Goal: Information Seeking & Learning: Learn about a topic

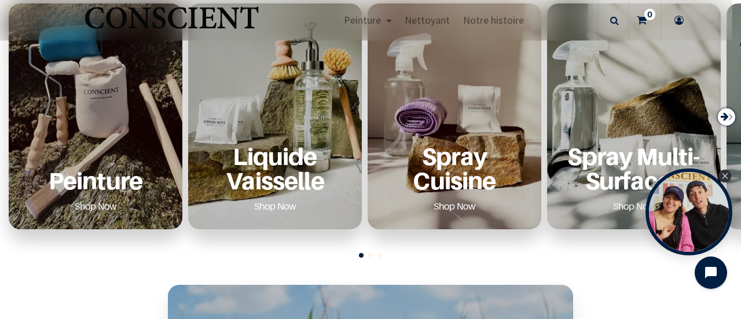
scroll to position [521, 0]
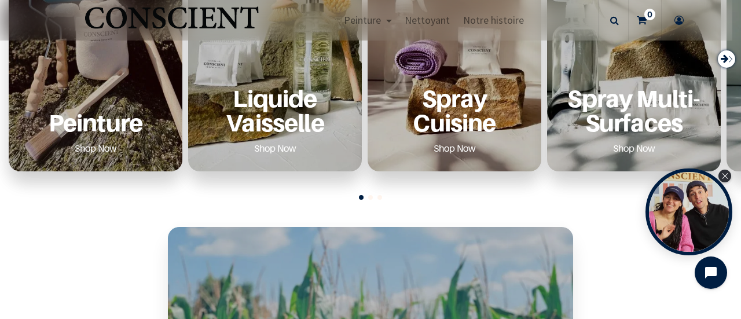
click at [71, 97] on div "Peinture Shop Now" at bounding box center [96, 121] width 146 height 71
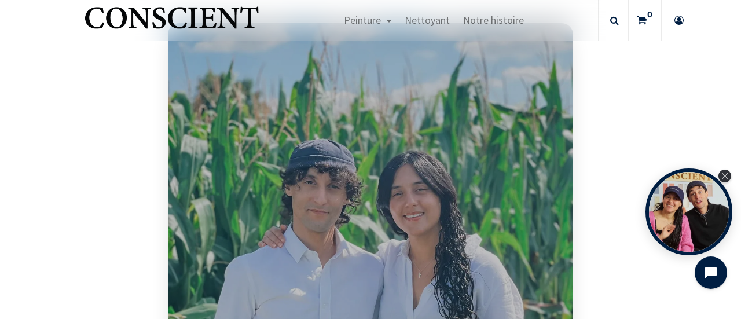
scroll to position [694, 0]
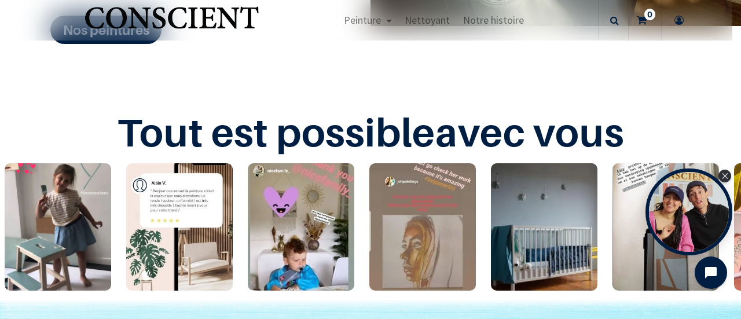
scroll to position [1563, 0]
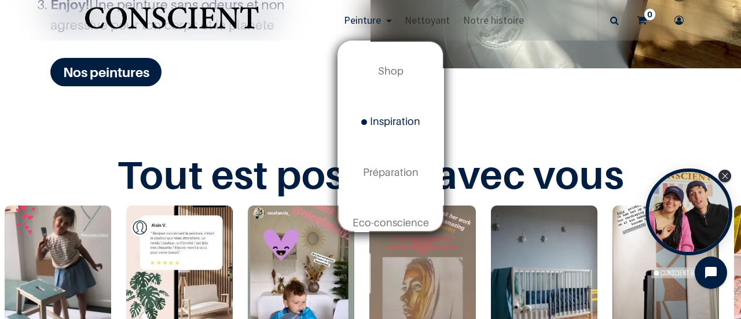
click at [399, 123] on span "Inspiration" at bounding box center [390, 121] width 59 height 12
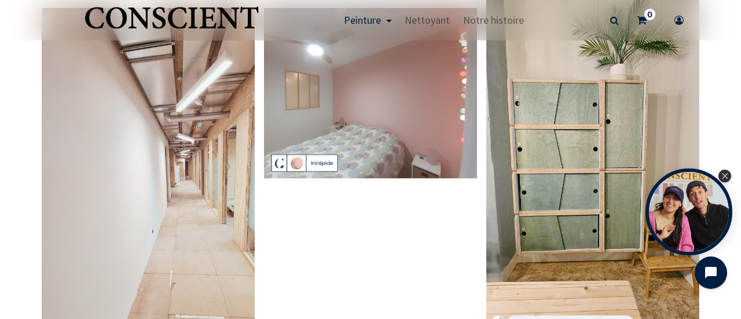
scroll to position [2083, 0]
